Goal: Transaction & Acquisition: Purchase product/service

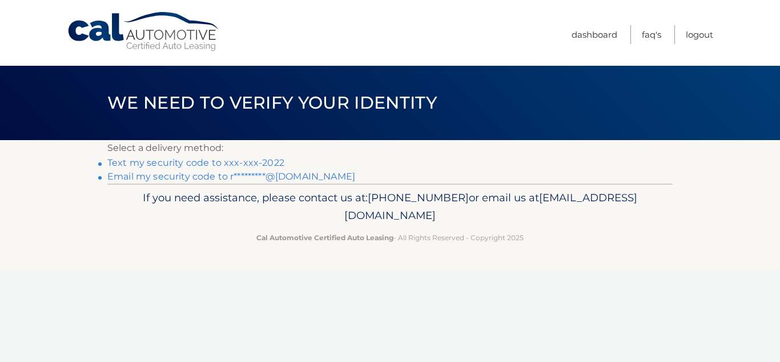
click at [215, 157] on link "Text my security code to xxx-xxx-2022" at bounding box center [195, 162] width 177 height 11
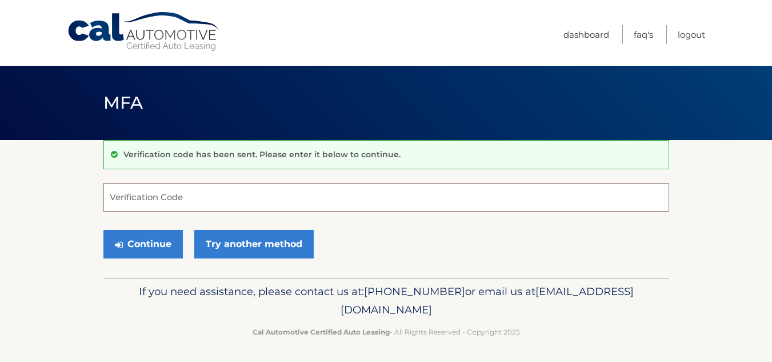
click at [293, 208] on input "Verification Code" at bounding box center [385, 197] width 565 height 29
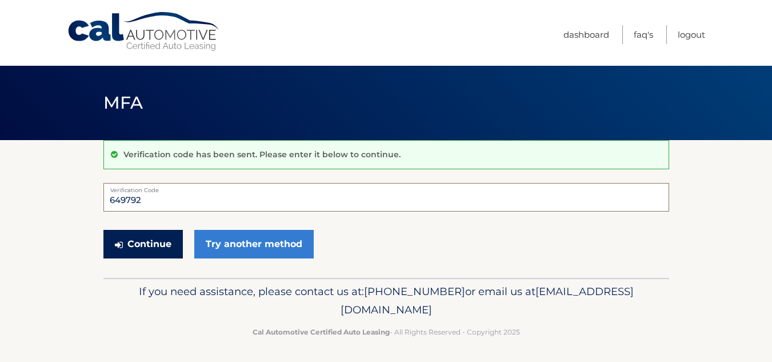
type input "649792"
click at [155, 242] on button "Continue" at bounding box center [142, 244] width 79 height 29
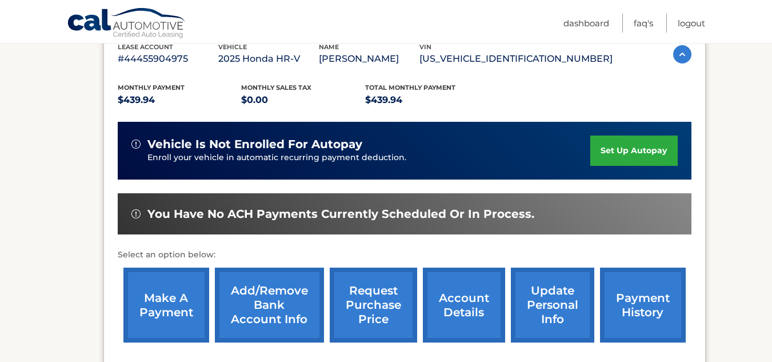
scroll to position [331, 0]
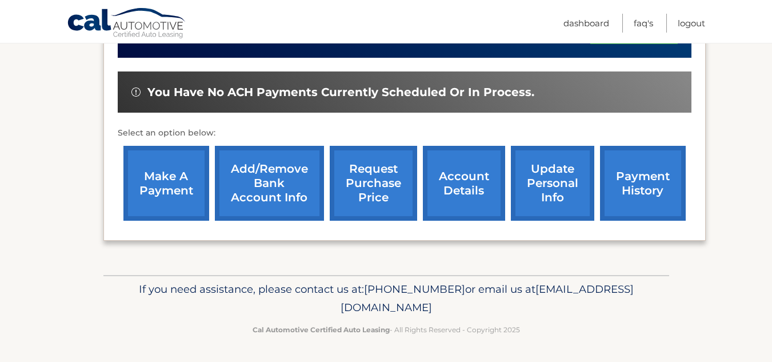
click at [152, 188] on link "make a payment" at bounding box center [166, 183] width 86 height 75
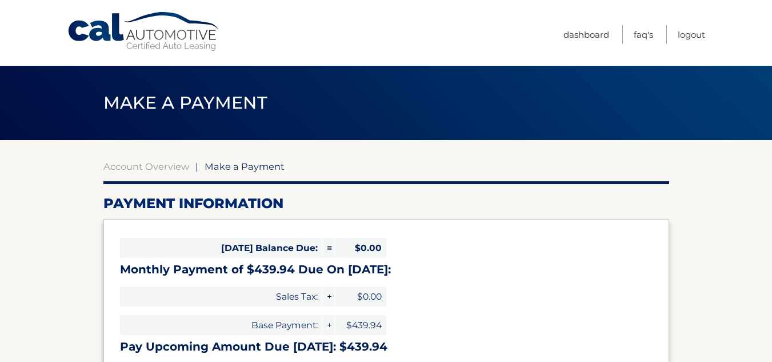
select select "NDc3MDE0NzAtMzljYS00NGM3LThiZDgtNDZkNDE5MjIxZWE5"
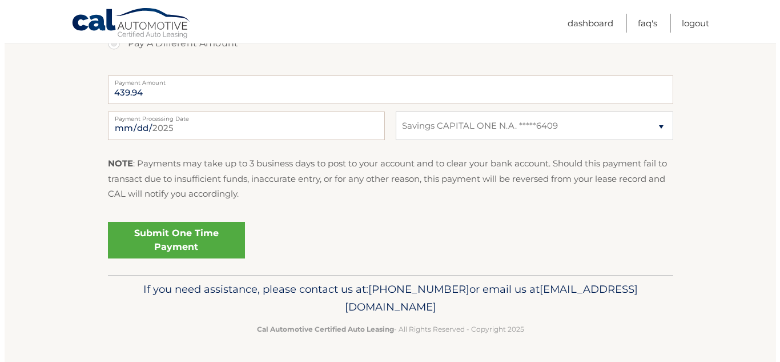
scroll to position [454, 0]
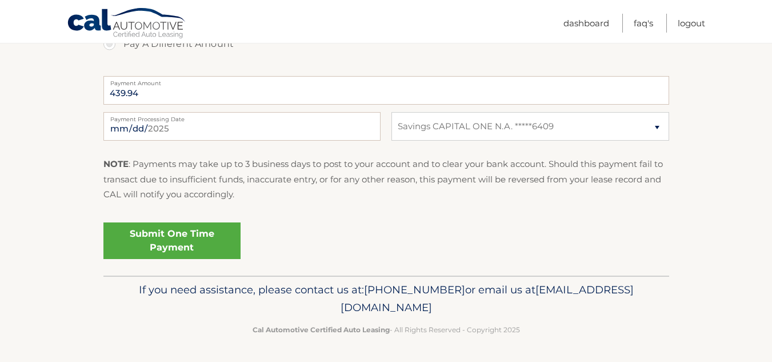
click at [195, 236] on link "Submit One Time Payment" at bounding box center [171, 240] width 137 height 37
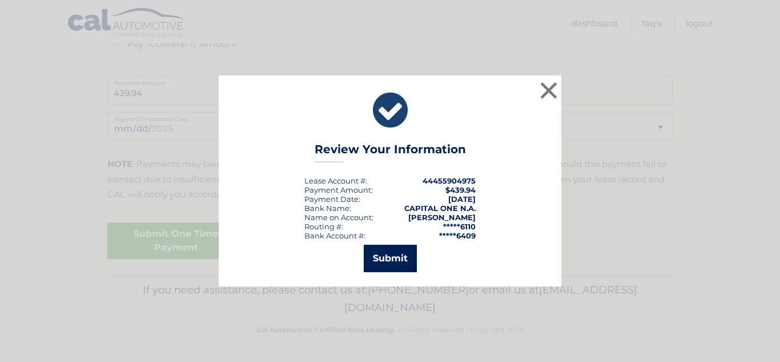
click at [394, 260] on button "Submit" at bounding box center [390, 257] width 53 height 27
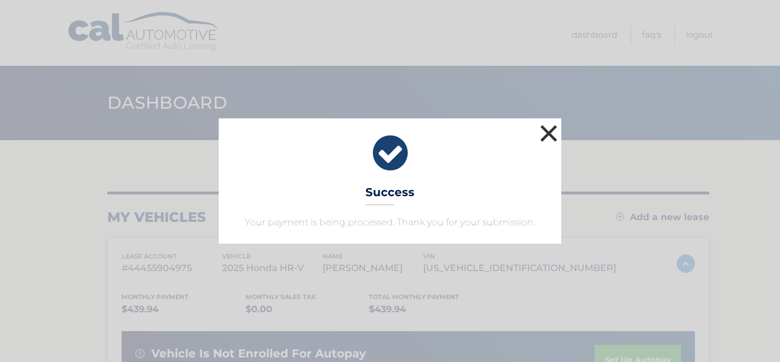
click at [541, 124] on button "×" at bounding box center [548, 133] width 23 height 23
